Goal: Task Accomplishment & Management: Use online tool/utility

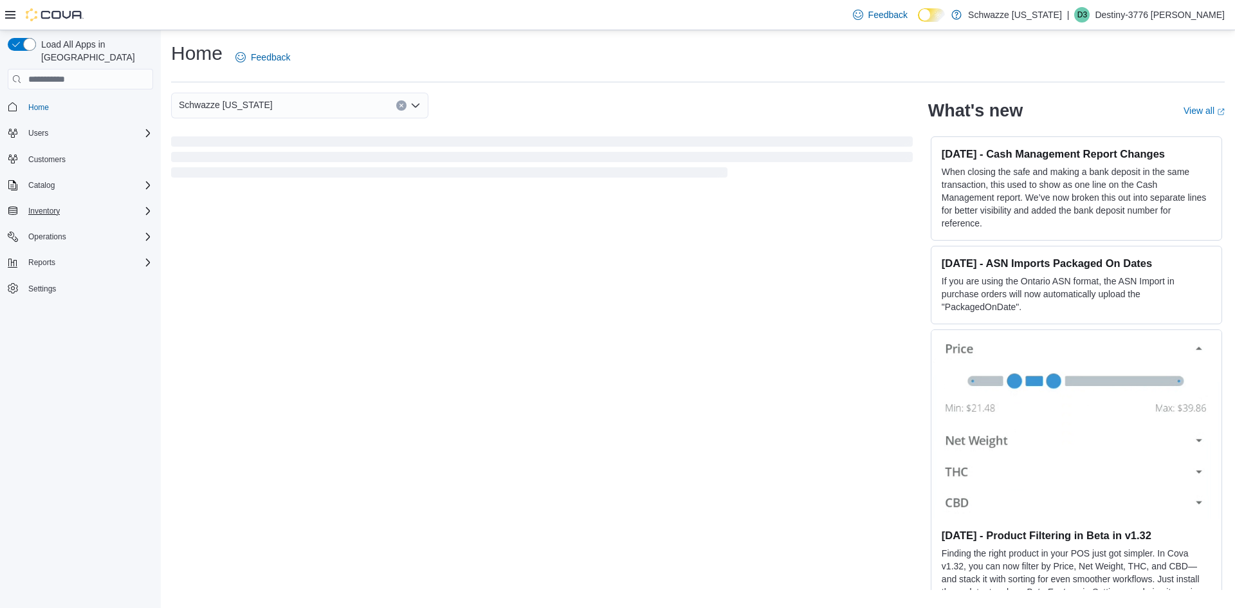
click at [105, 203] on div "Inventory" at bounding box center [88, 210] width 130 height 15
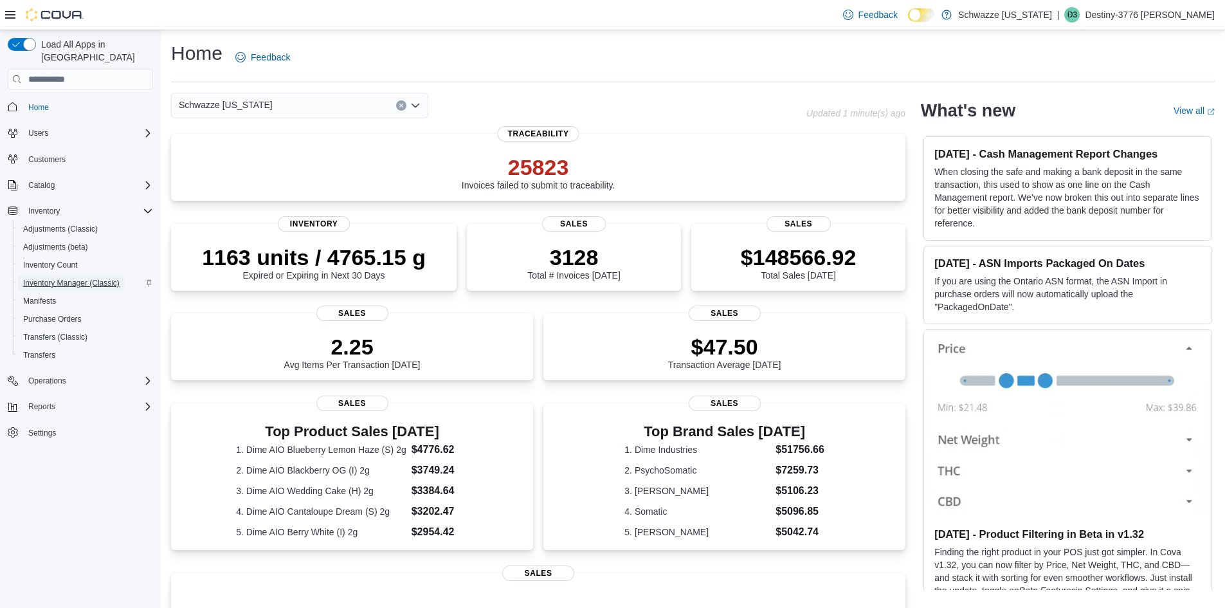
click at [95, 278] on span "Inventory Manager (Classic)" at bounding box center [71, 283] width 96 height 10
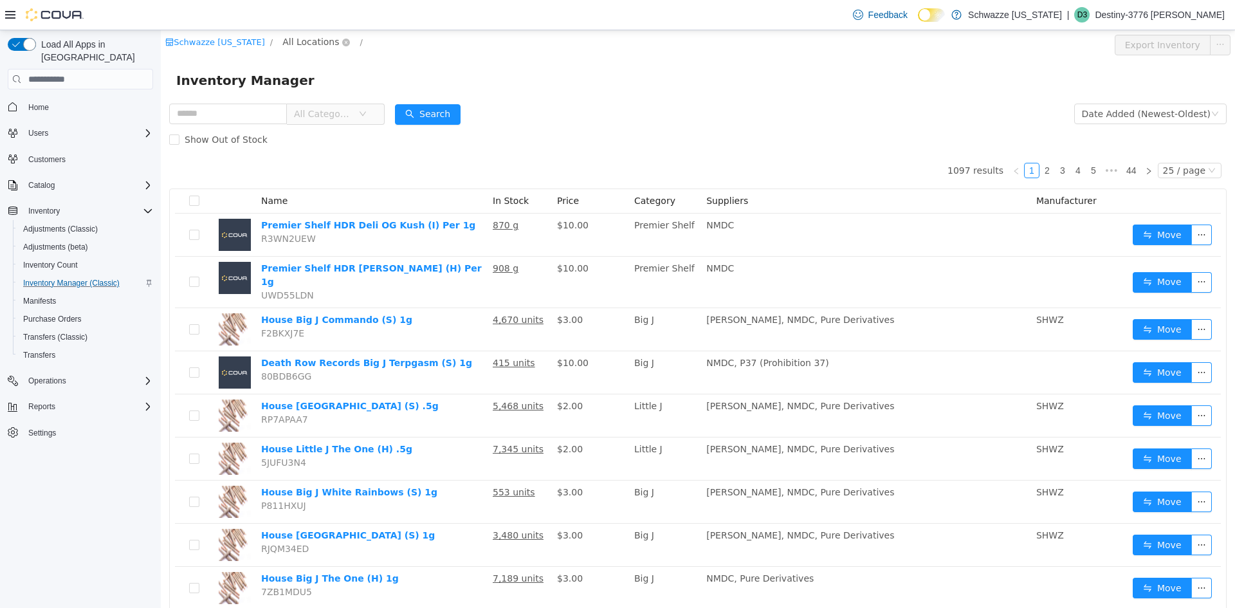
click at [308, 41] on span "All Locations" at bounding box center [310, 42] width 57 height 14
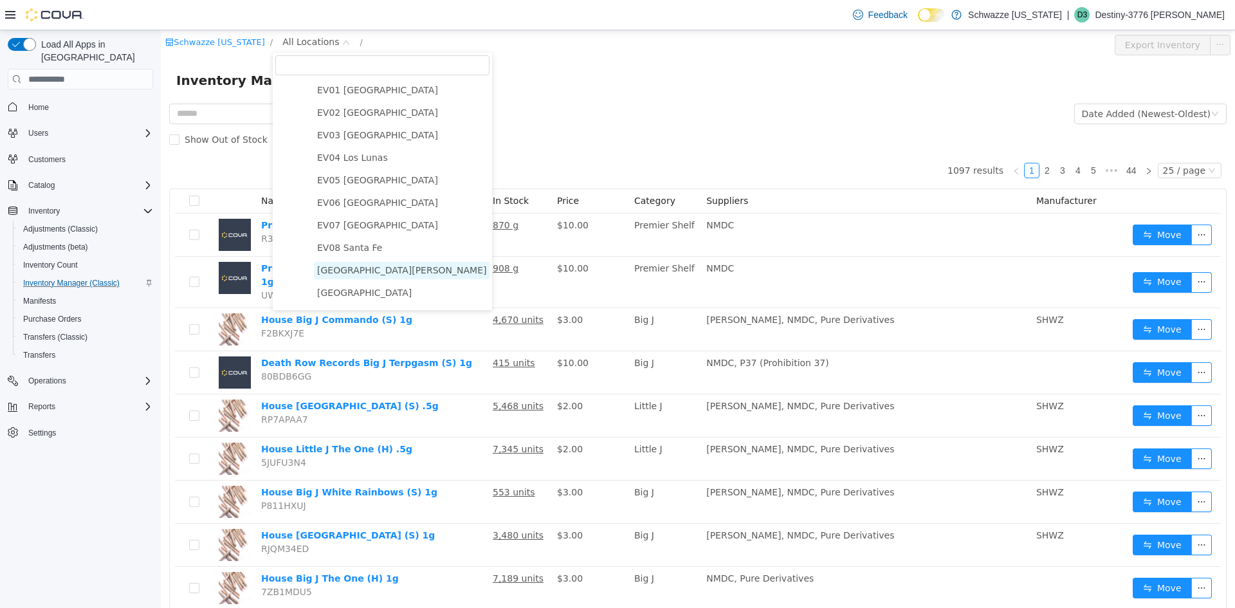
scroll to position [64, 0]
click at [376, 253] on span "[GEOGRAPHIC_DATA][PERSON_NAME]" at bounding box center [401, 249] width 169 height 10
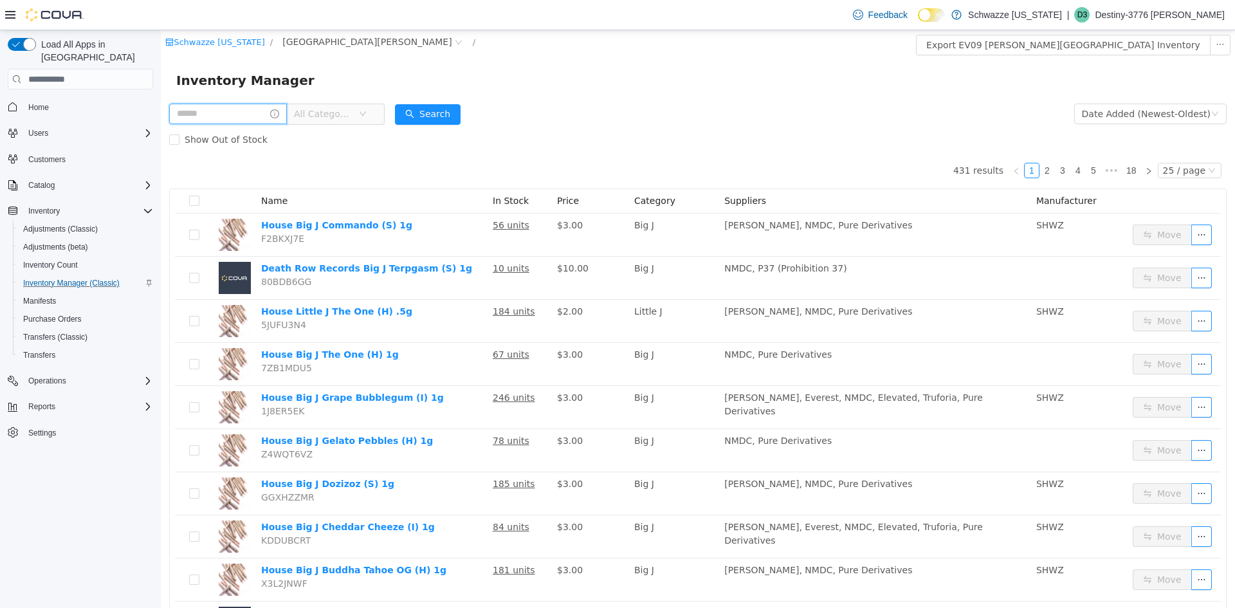
click at [217, 120] on input "text" at bounding box center [228, 114] width 118 height 21
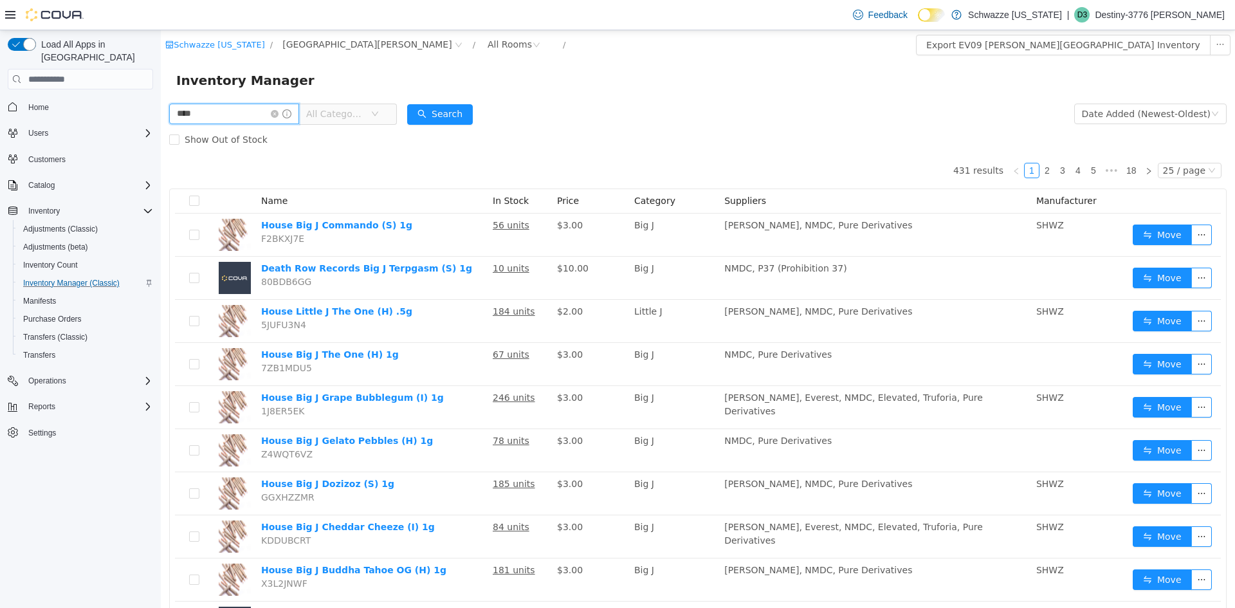
type input "****"
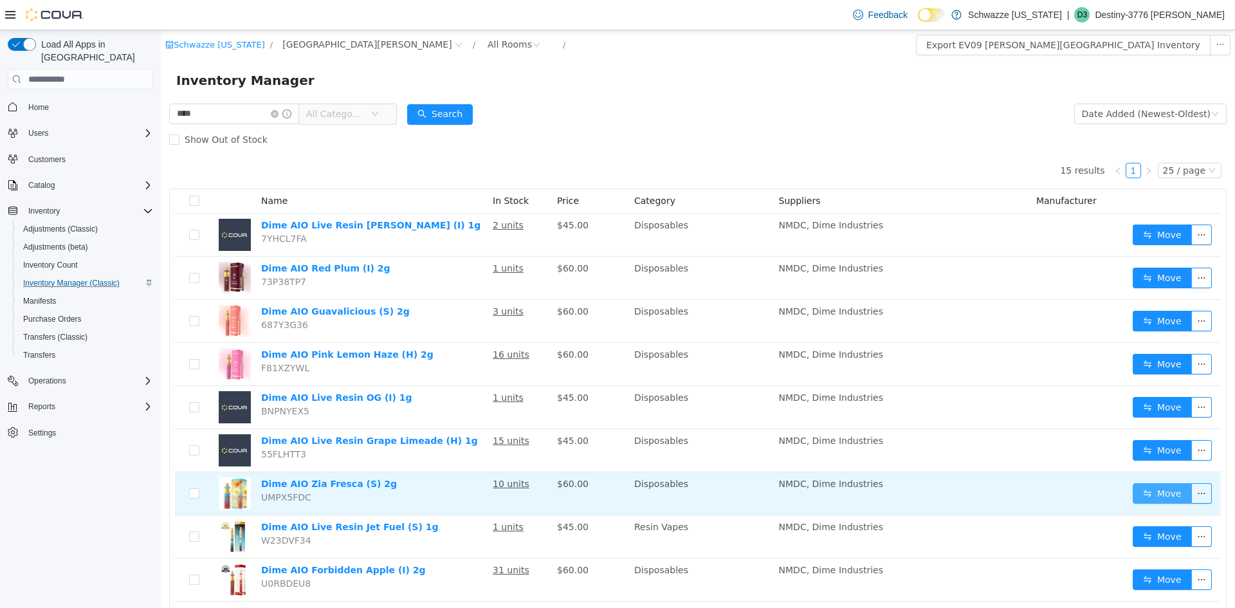
click at [1145, 496] on button "Move" at bounding box center [1162, 493] width 59 height 21
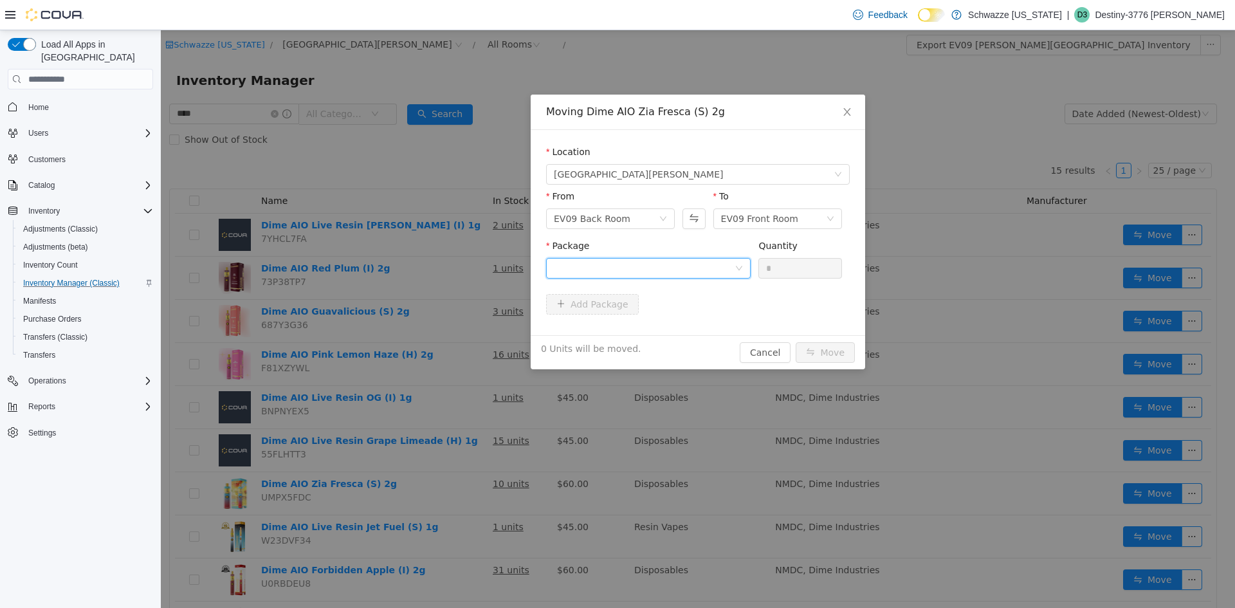
click at [721, 273] on div at bounding box center [644, 268] width 181 height 19
click at [682, 318] on li "9866191447468092 Quantity : 10 Units" at bounding box center [648, 321] width 205 height 35
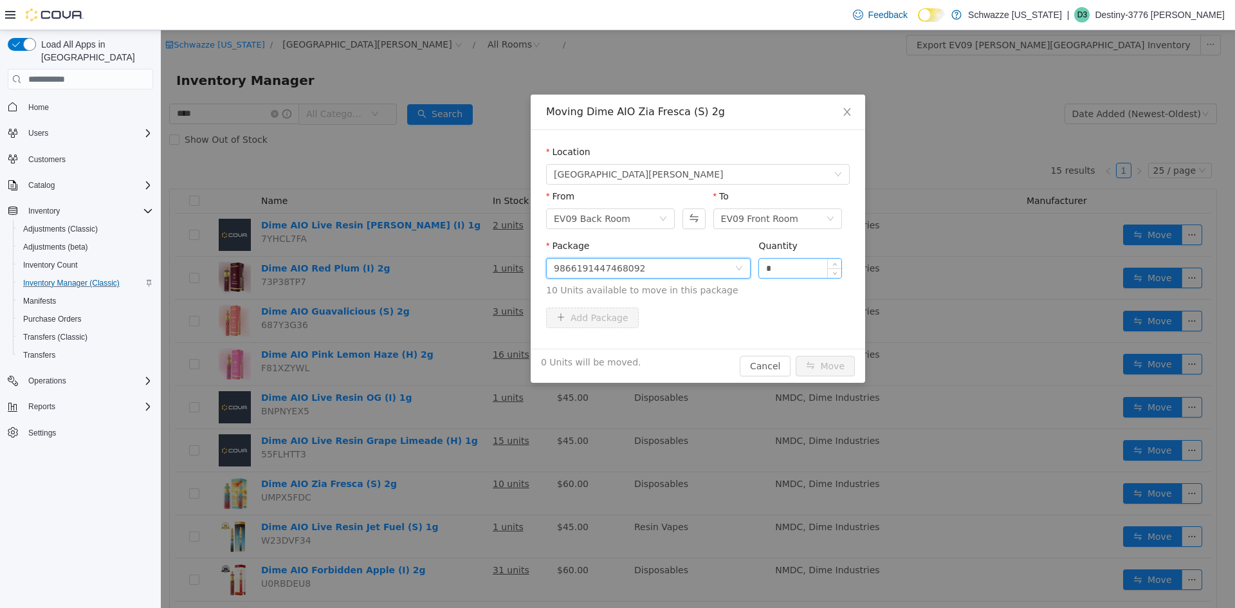
click at [791, 260] on input "*" at bounding box center [800, 268] width 82 height 19
type input "**"
click at [796, 356] on button "Move" at bounding box center [825, 366] width 59 height 21
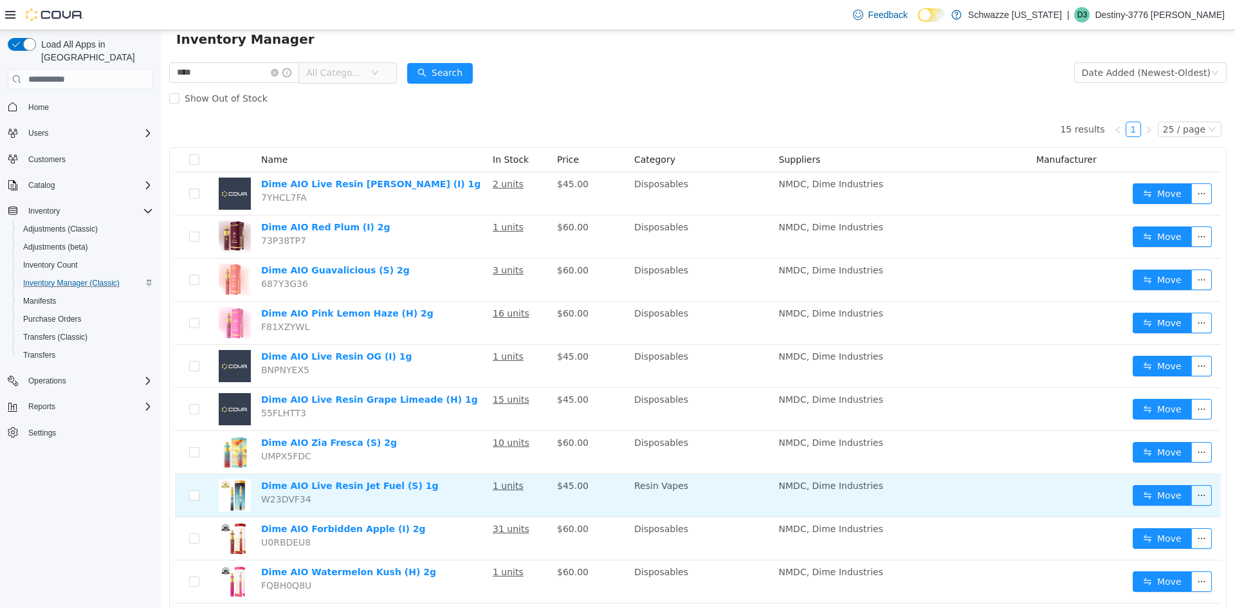
scroll to position [64, 0]
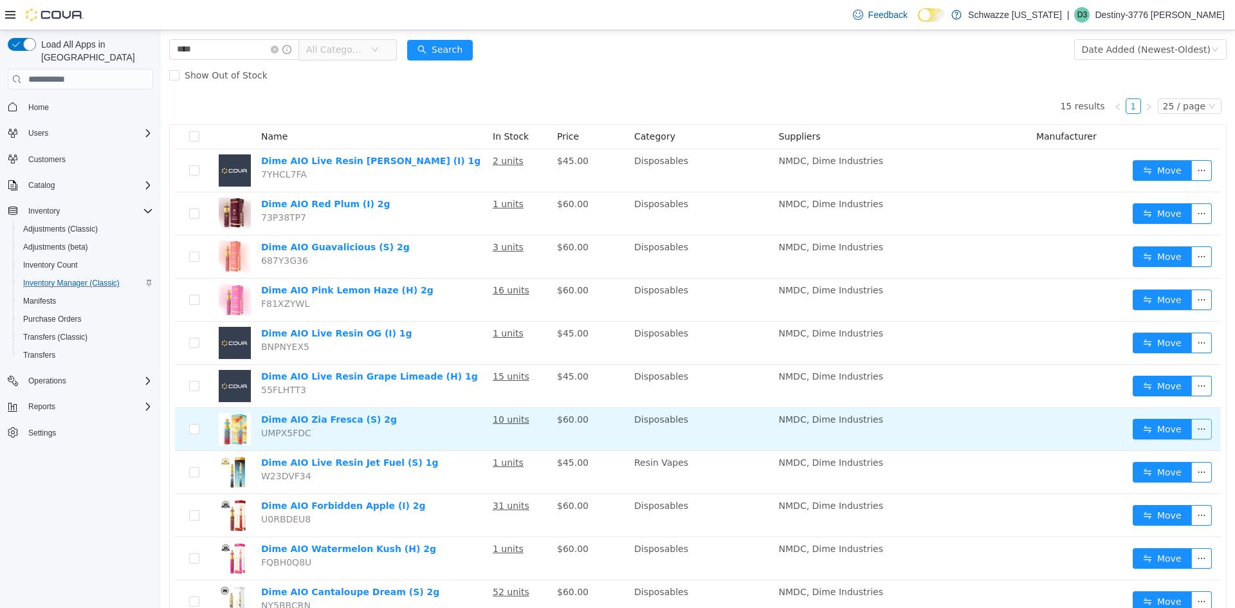
click at [1191, 433] on button "button" at bounding box center [1201, 429] width 21 height 21
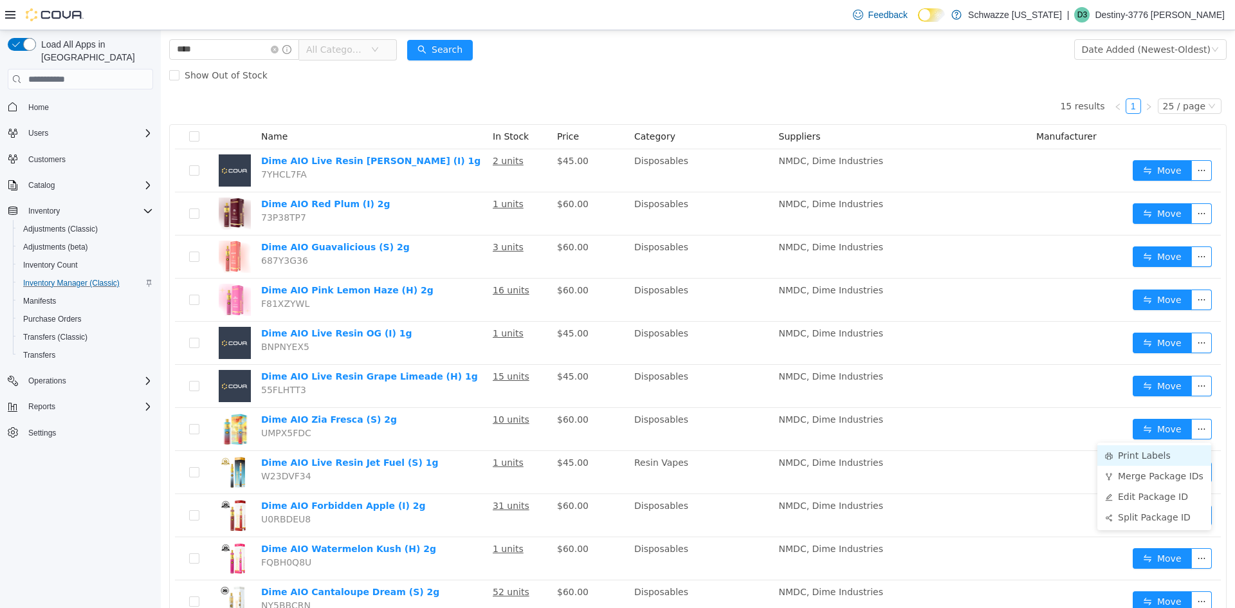
click at [1165, 460] on li "Print Labels" at bounding box center [1154, 455] width 114 height 21
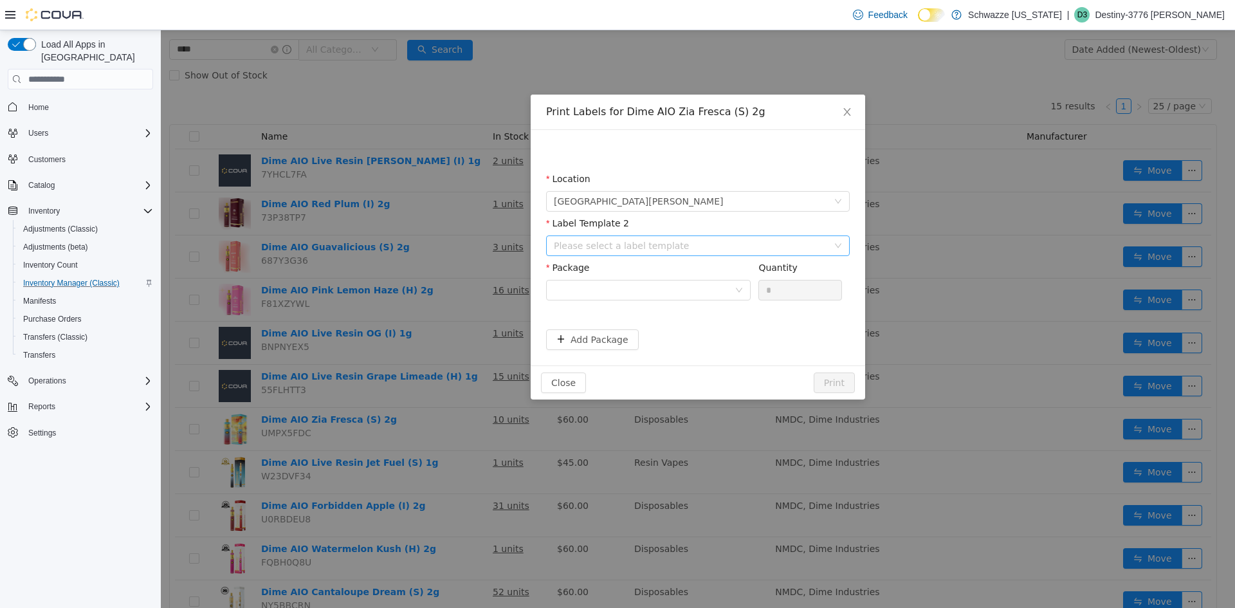
click at [785, 239] on div "Please select a label template" at bounding box center [691, 245] width 274 height 13
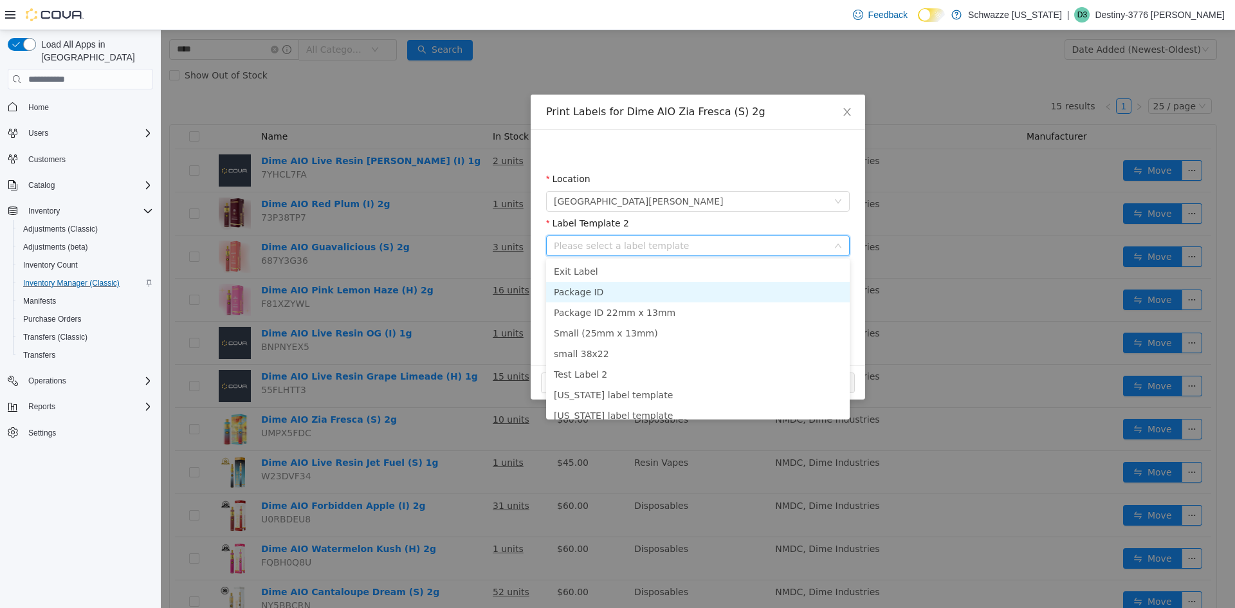
click at [574, 292] on li "Package ID" at bounding box center [698, 292] width 304 height 21
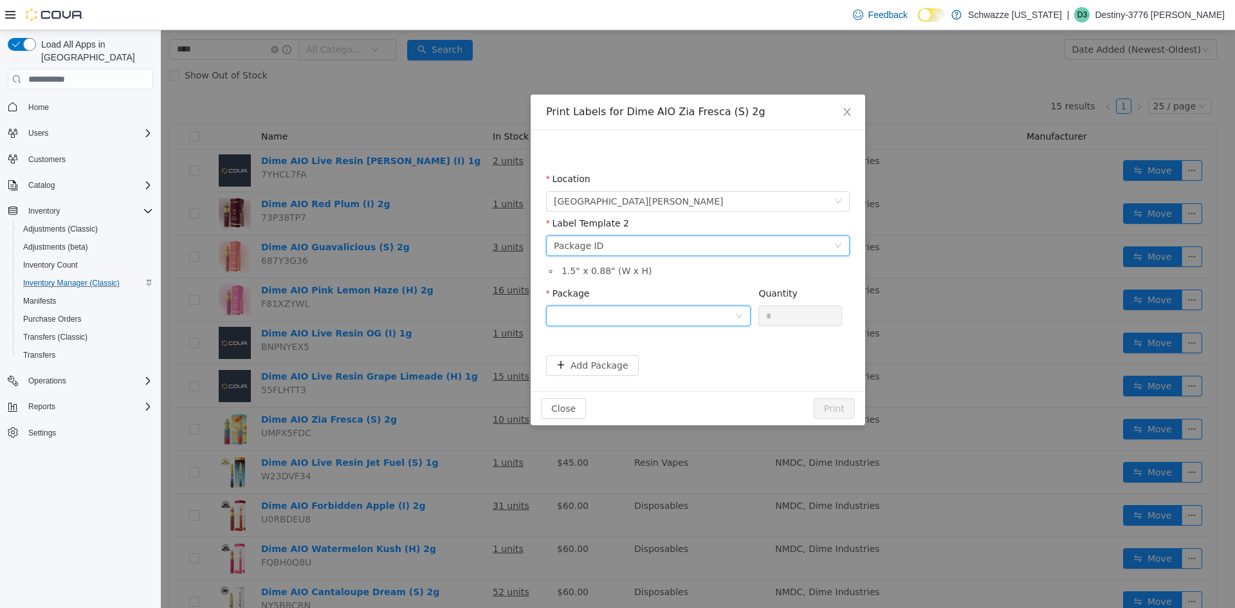
click at [727, 320] on div at bounding box center [644, 315] width 181 height 19
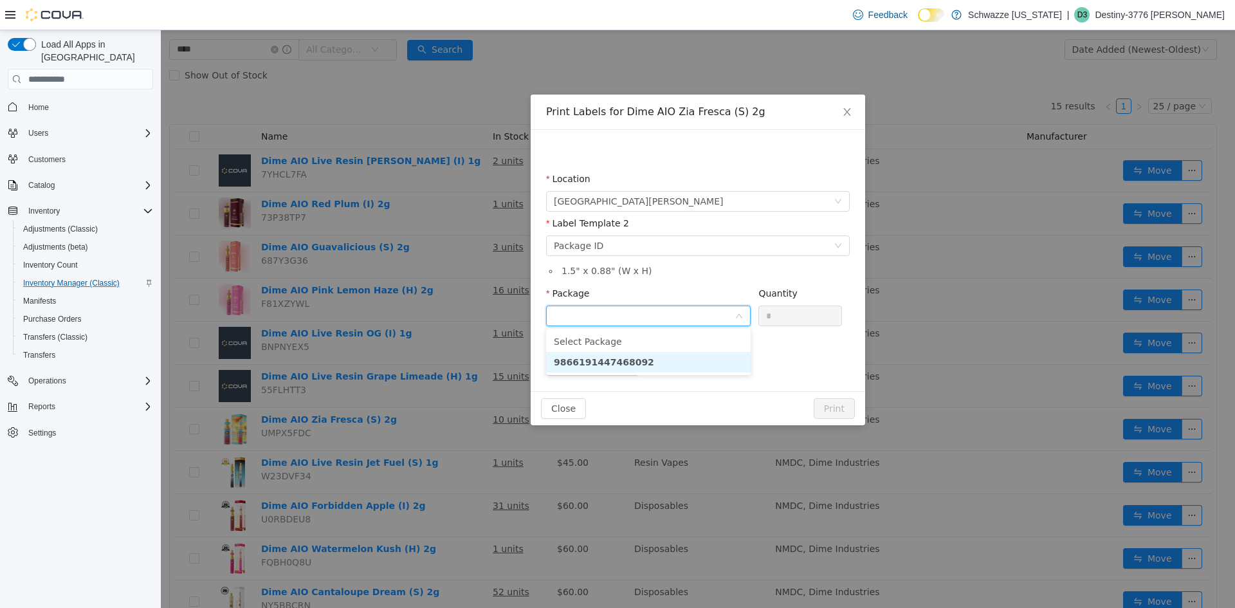
click at [693, 359] on li "9866191447468092" at bounding box center [648, 362] width 205 height 21
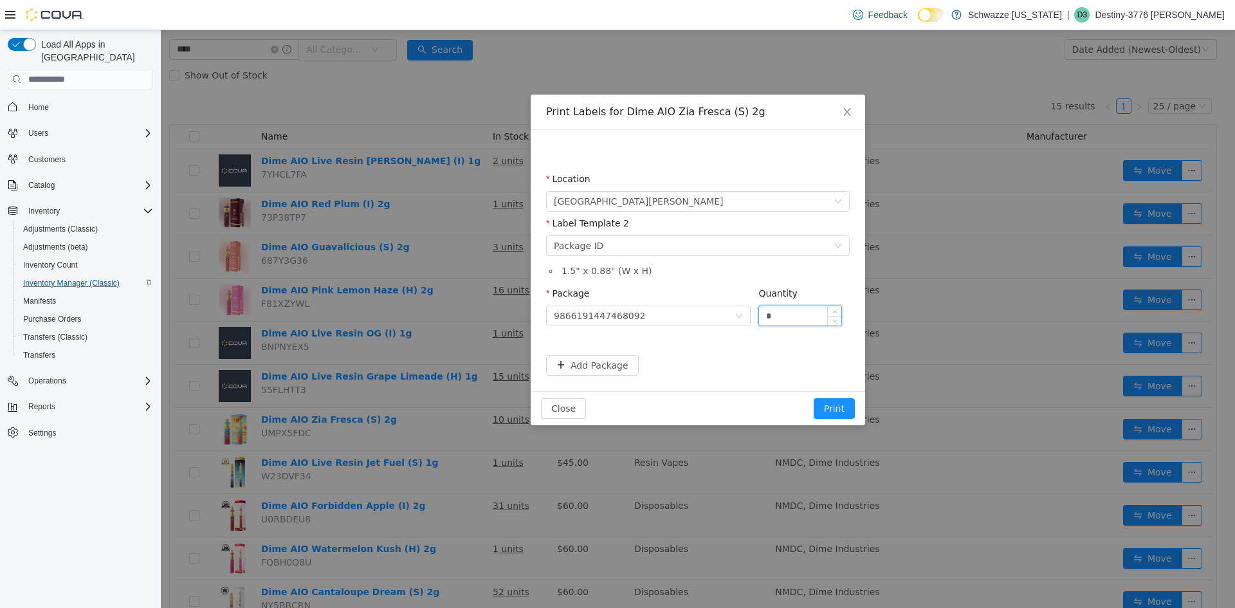
click at [784, 307] on input "*" at bounding box center [800, 315] width 82 height 19
type input "**"
click at [837, 408] on button "Print" at bounding box center [834, 408] width 41 height 21
